Goal: Find specific page/section

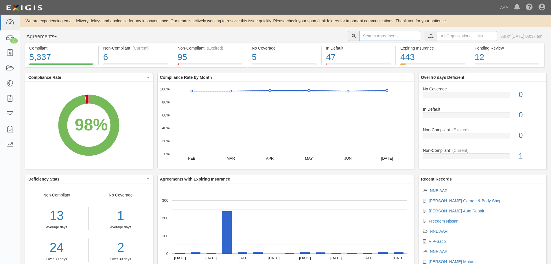
click at [371, 35] on input "text" at bounding box center [389, 36] width 61 height 10
type input "morong"
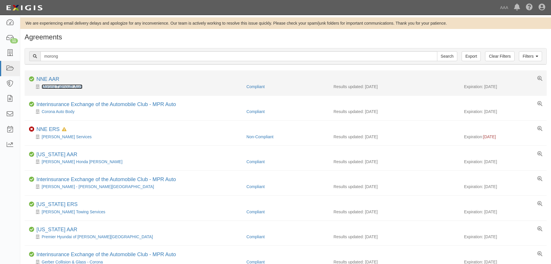
click at [44, 87] on link "Morong Falmouth Audi" at bounding box center [62, 86] width 41 height 5
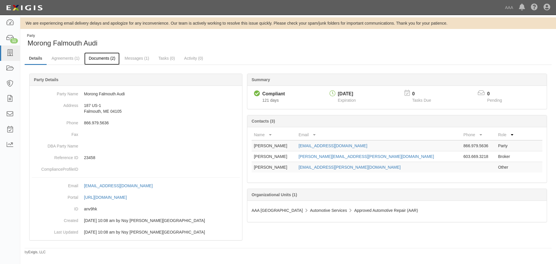
click at [103, 58] on link "Documents (2)" at bounding box center [101, 58] width 35 height 12
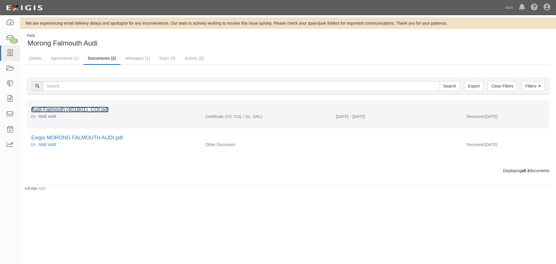
click at [64, 108] on link "Audi Falmouth (401B01)_COI.pdf" at bounding box center [69, 109] width 77 height 6
